Goal: Task Accomplishment & Management: Use online tool/utility

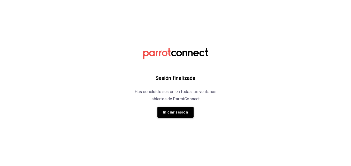
click at [178, 110] on button "Iniciar sesión" at bounding box center [175, 112] width 36 height 11
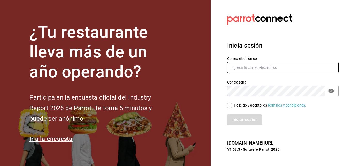
type input "alejandro.salazar@grupocosteno.com"
click at [229, 107] on input "He leído y acepto los Términos y condiciones." at bounding box center [229, 105] width 5 height 5
checkbox input "true"
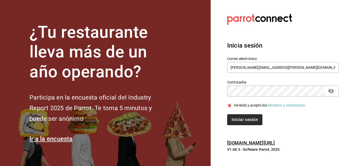
click at [235, 119] on button "Iniciar sesión" at bounding box center [244, 119] width 35 height 11
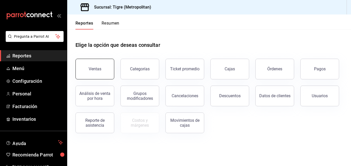
click at [94, 70] on div "Ventas" at bounding box center [95, 68] width 13 height 5
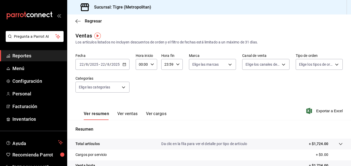
click at [123, 64] on icon "button" at bounding box center [125, 65] width 4 height 4
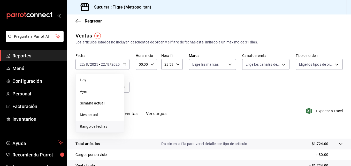
click at [101, 129] on li "Rango de fechas" at bounding box center [100, 127] width 48 height 12
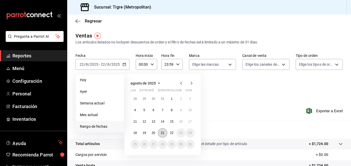
click at [165, 133] on button "21" at bounding box center [162, 132] width 9 height 9
click at [172, 133] on abbr "22" at bounding box center [171, 133] width 3 height 4
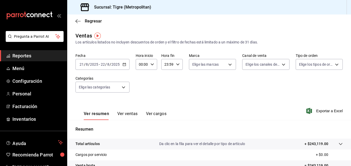
click at [152, 66] on icon "button" at bounding box center [152, 65] width 4 height 4
click at [141, 108] on span "05" at bounding box center [141, 109] width 2 height 4
type input "05:00"
click at [177, 65] on div at bounding box center [175, 83] width 351 height 166
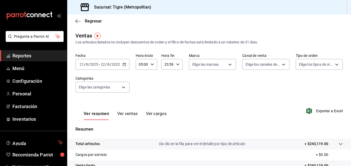
click at [177, 65] on icon "button" at bounding box center [178, 65] width 4 height 4
click at [165, 89] on span "04" at bounding box center [166, 88] width 2 height 4
type input "04:59"
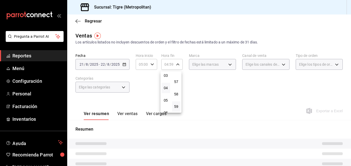
click at [201, 103] on div at bounding box center [175, 83] width 351 height 166
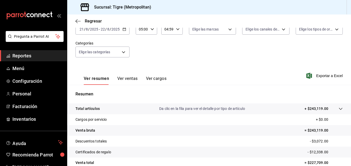
scroll to position [36, 0]
click at [316, 76] on font "Exportar a Excel" at bounding box center [329, 75] width 27 height 4
